Goal: Task Accomplishment & Management: Use online tool/utility

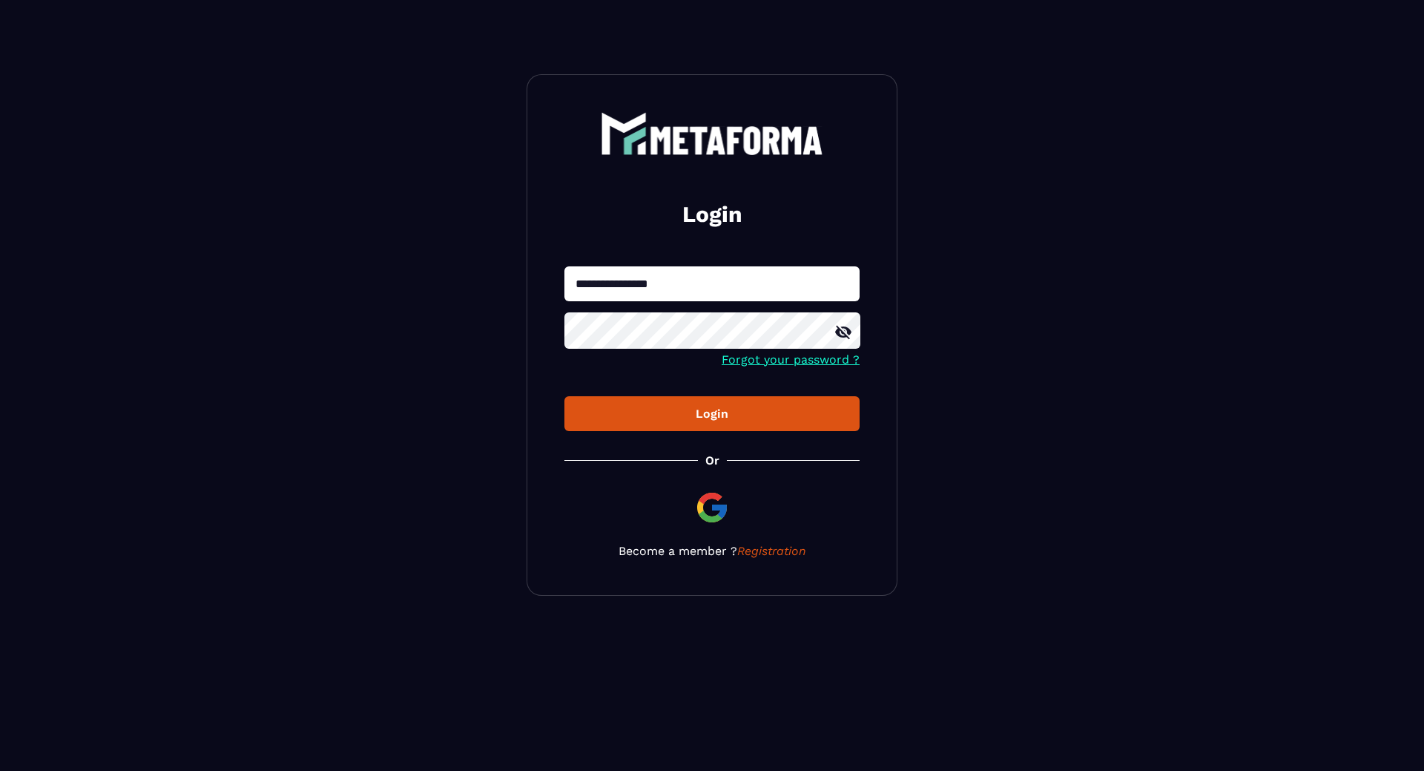
click at [650, 288] on input "**********" at bounding box center [711, 283] width 295 height 35
type input "**********"
click at [699, 406] on button "Login" at bounding box center [711, 413] width 295 height 35
